Goal: Navigation & Orientation: Find specific page/section

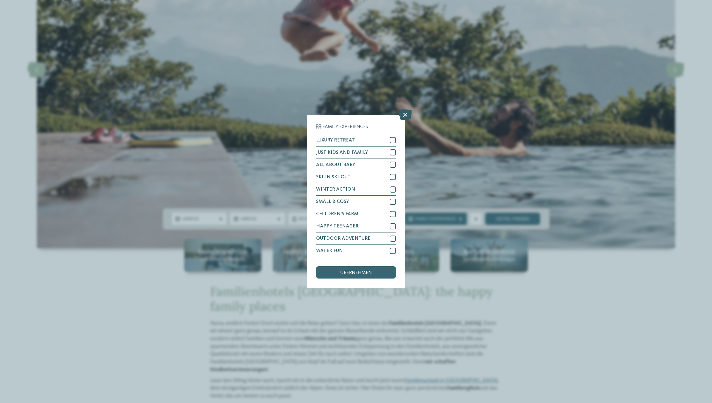
click at [405, 114] on icon at bounding box center [405, 114] width 13 height 11
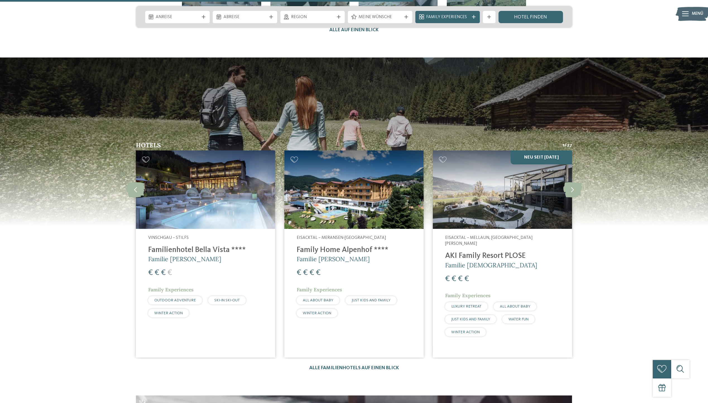
scroll to position [1702, 0]
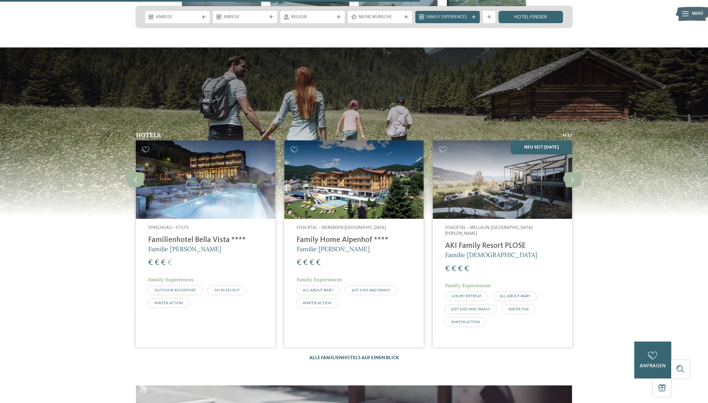
click at [380, 179] on img at bounding box center [353, 179] width 139 height 78
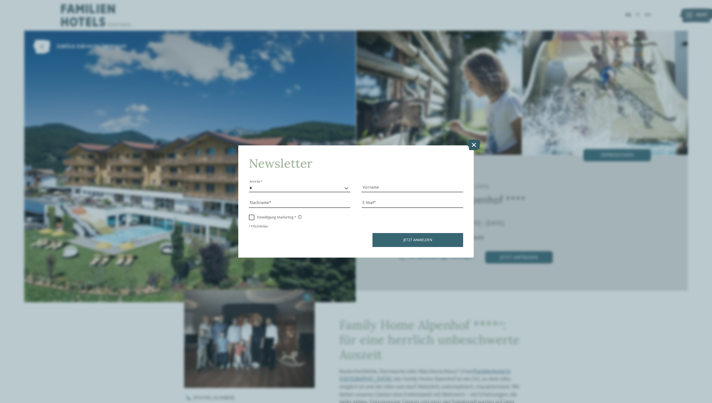
click at [474, 144] on icon at bounding box center [473, 145] width 13 height 11
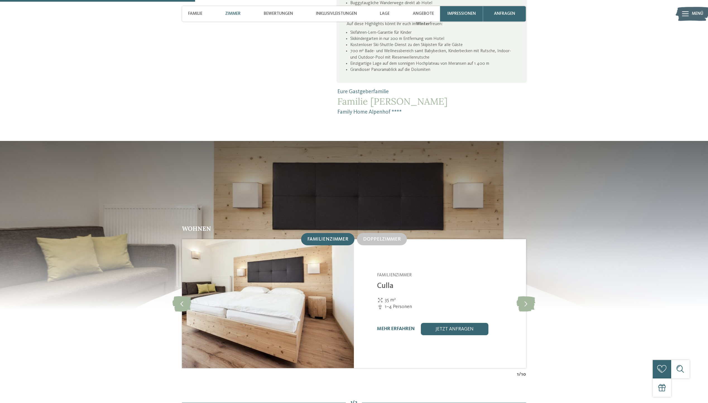
scroll to position [530, 0]
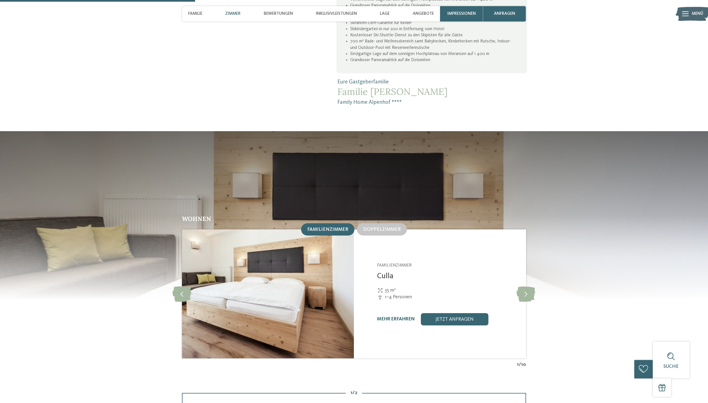
click at [334, 227] on span "Familienzimmer" at bounding box center [327, 229] width 41 height 5
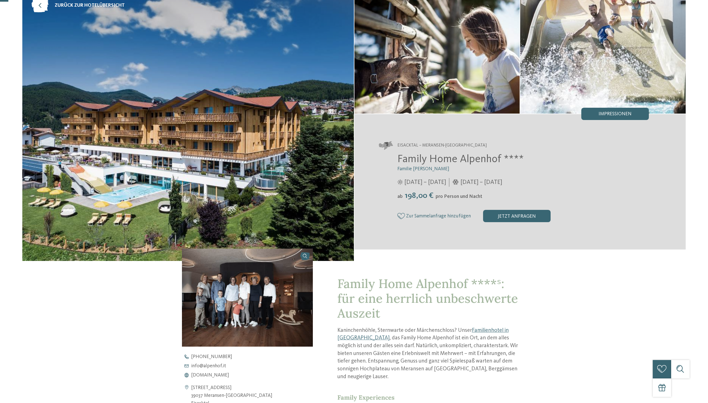
scroll to position [0, 0]
